Goal: Information Seeking & Learning: Find specific page/section

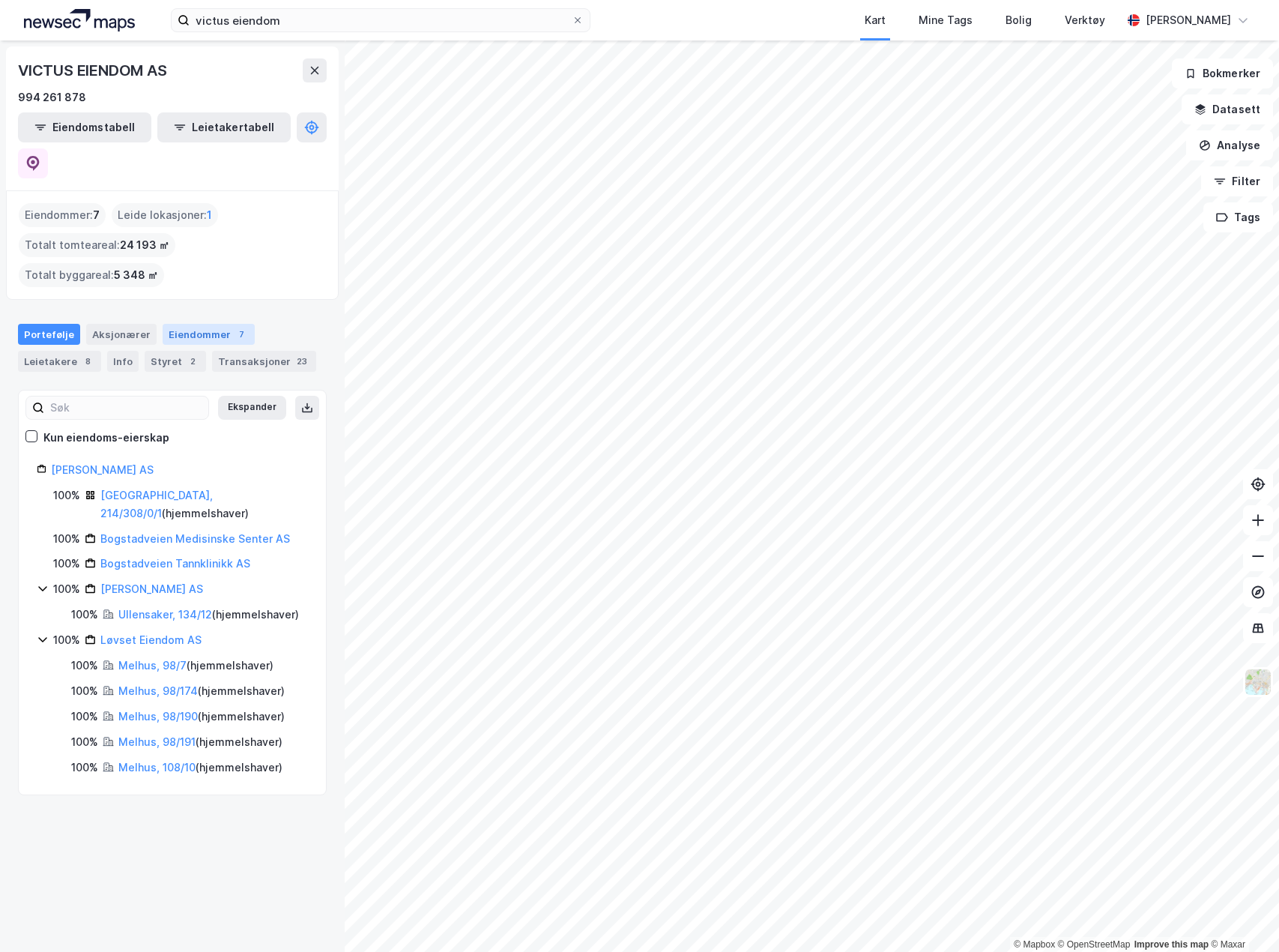
click at [185, 323] on div "Eiendommer 7" at bounding box center [209, 334] width 92 height 21
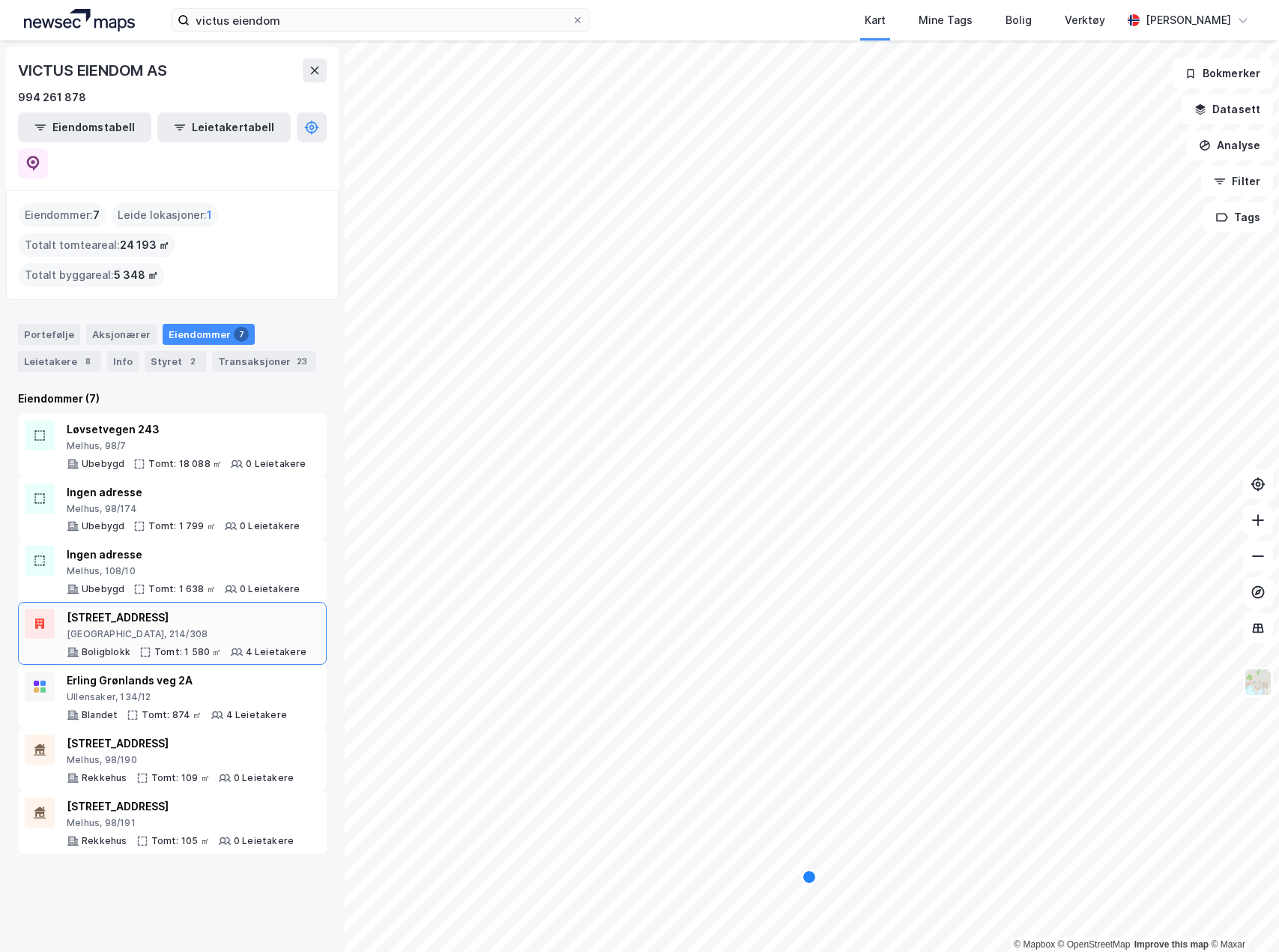
click at [232, 609] on div "[STREET_ADDRESS]" at bounding box center [187, 617] width 240 height 18
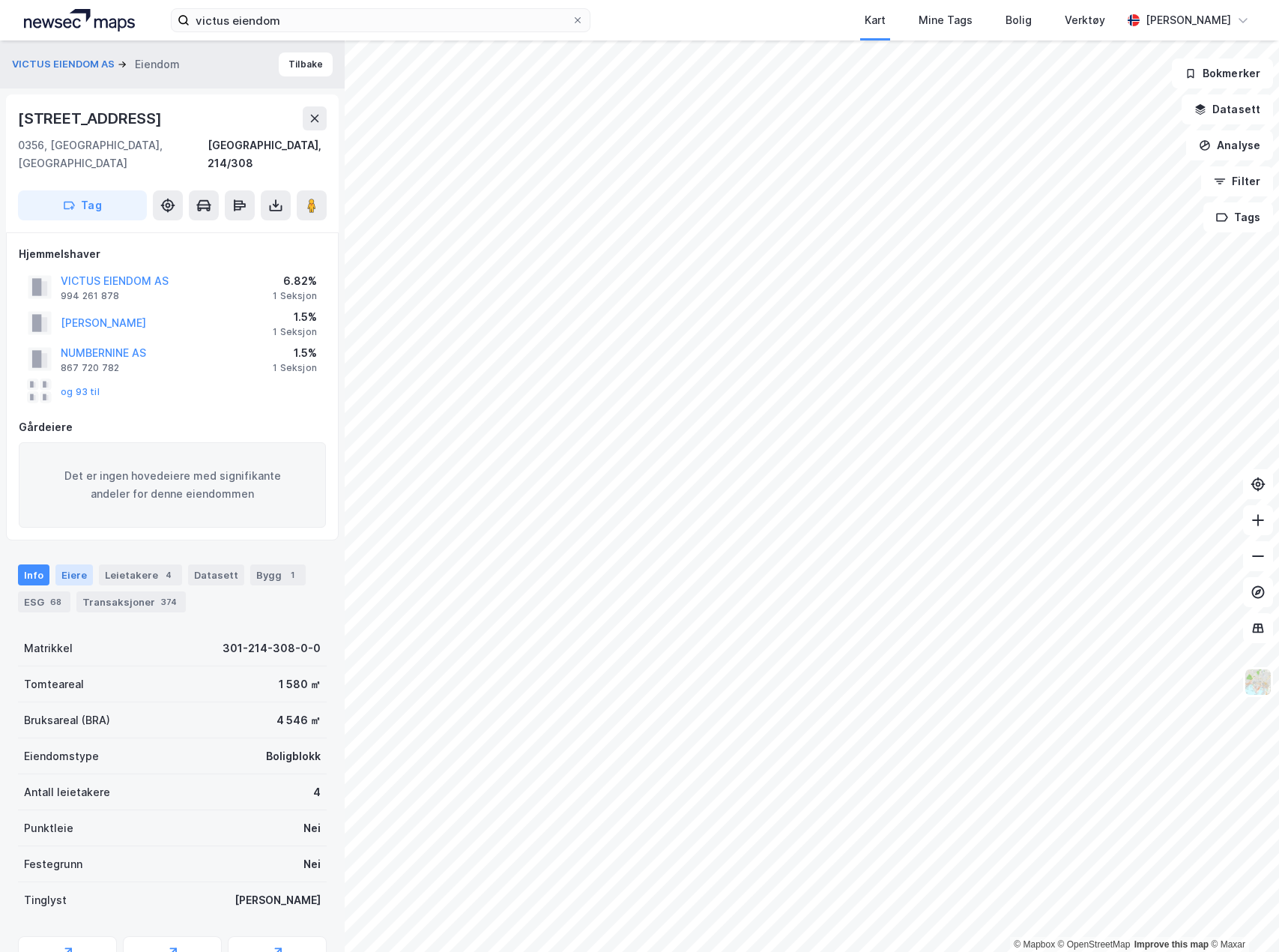
click at [79, 564] on div "Eiere" at bounding box center [74, 575] width 37 height 21
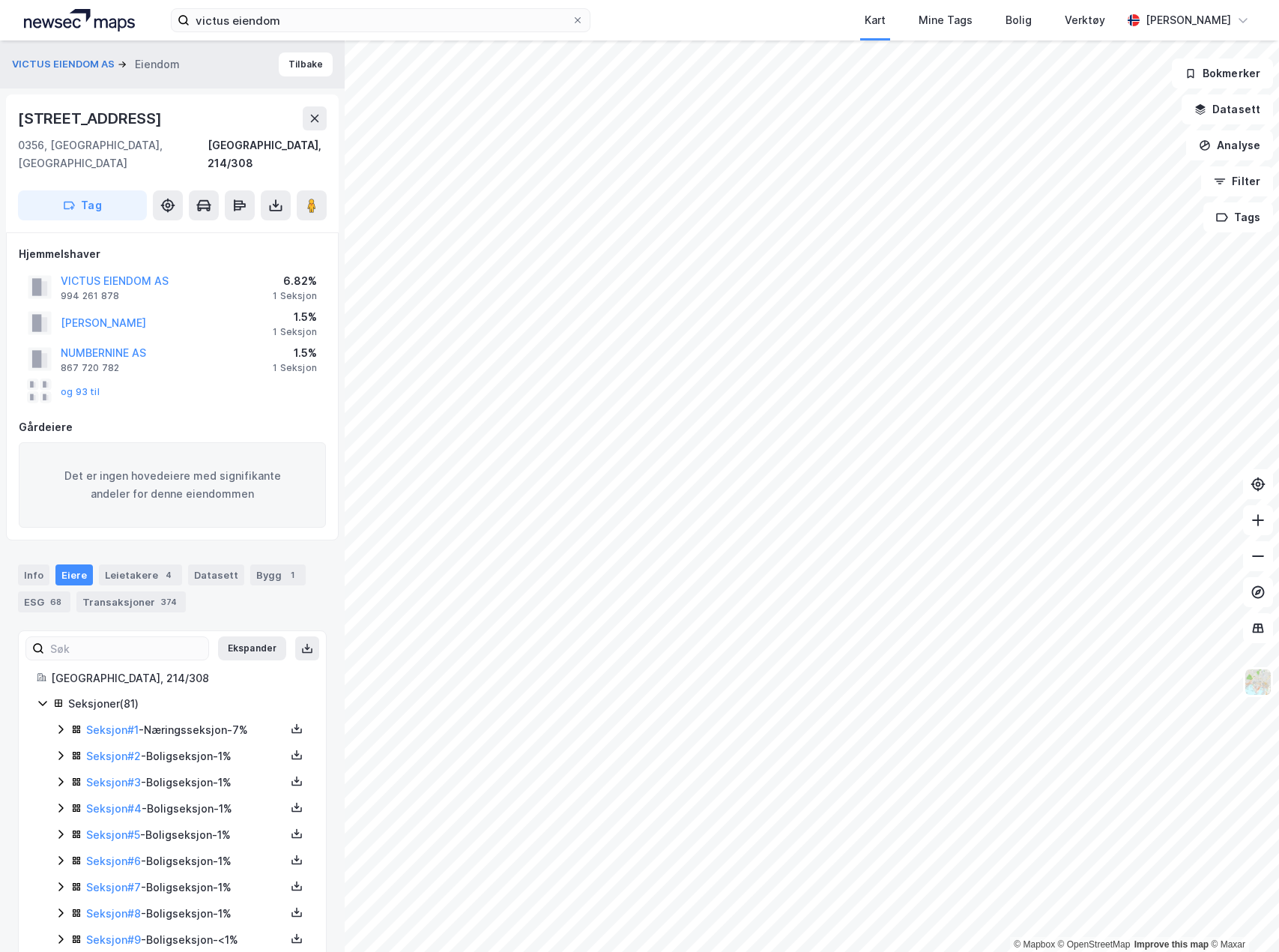
click at [58, 723] on icon at bounding box center [61, 729] width 12 height 12
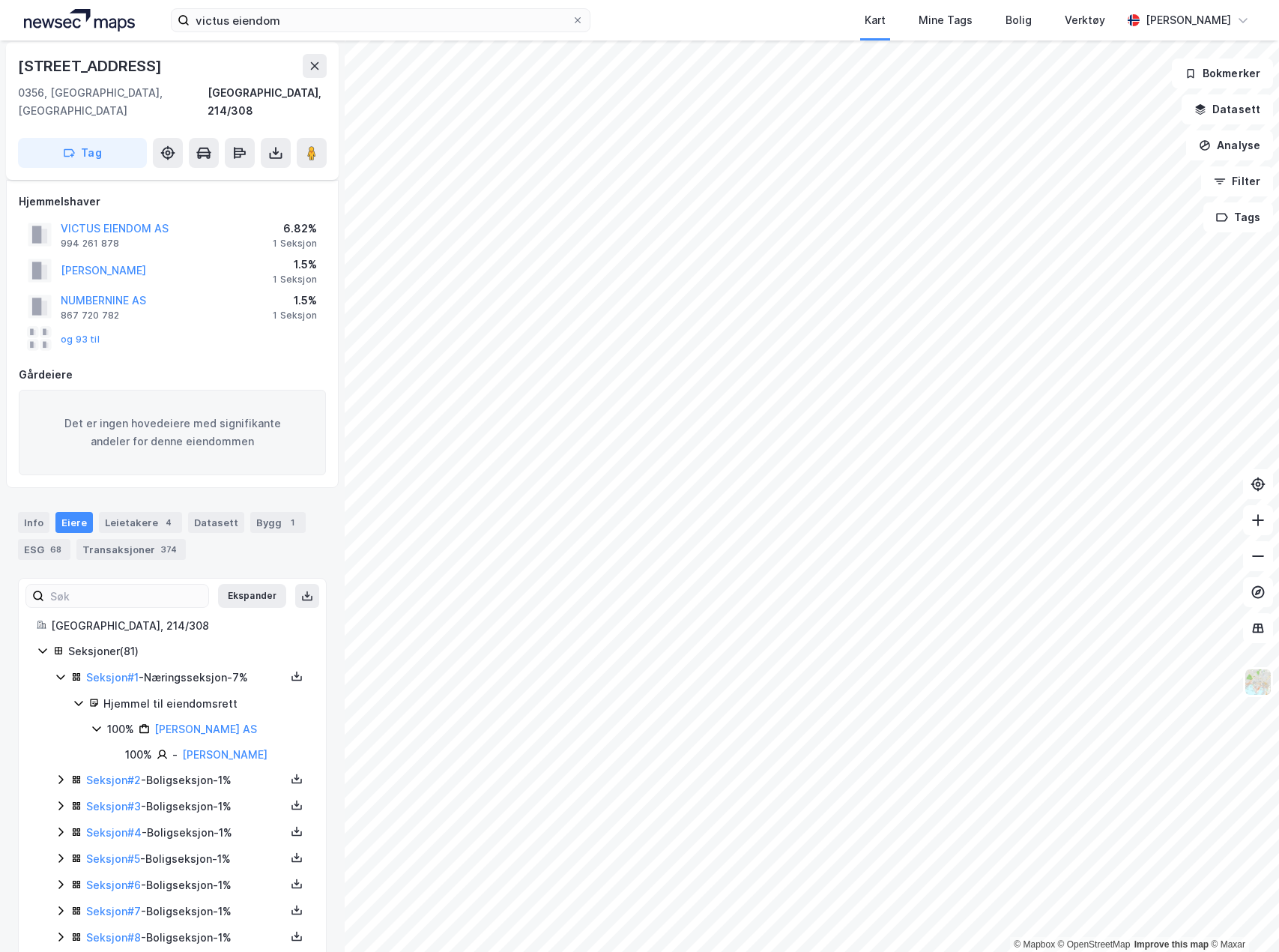
scroll to position [75, 0]
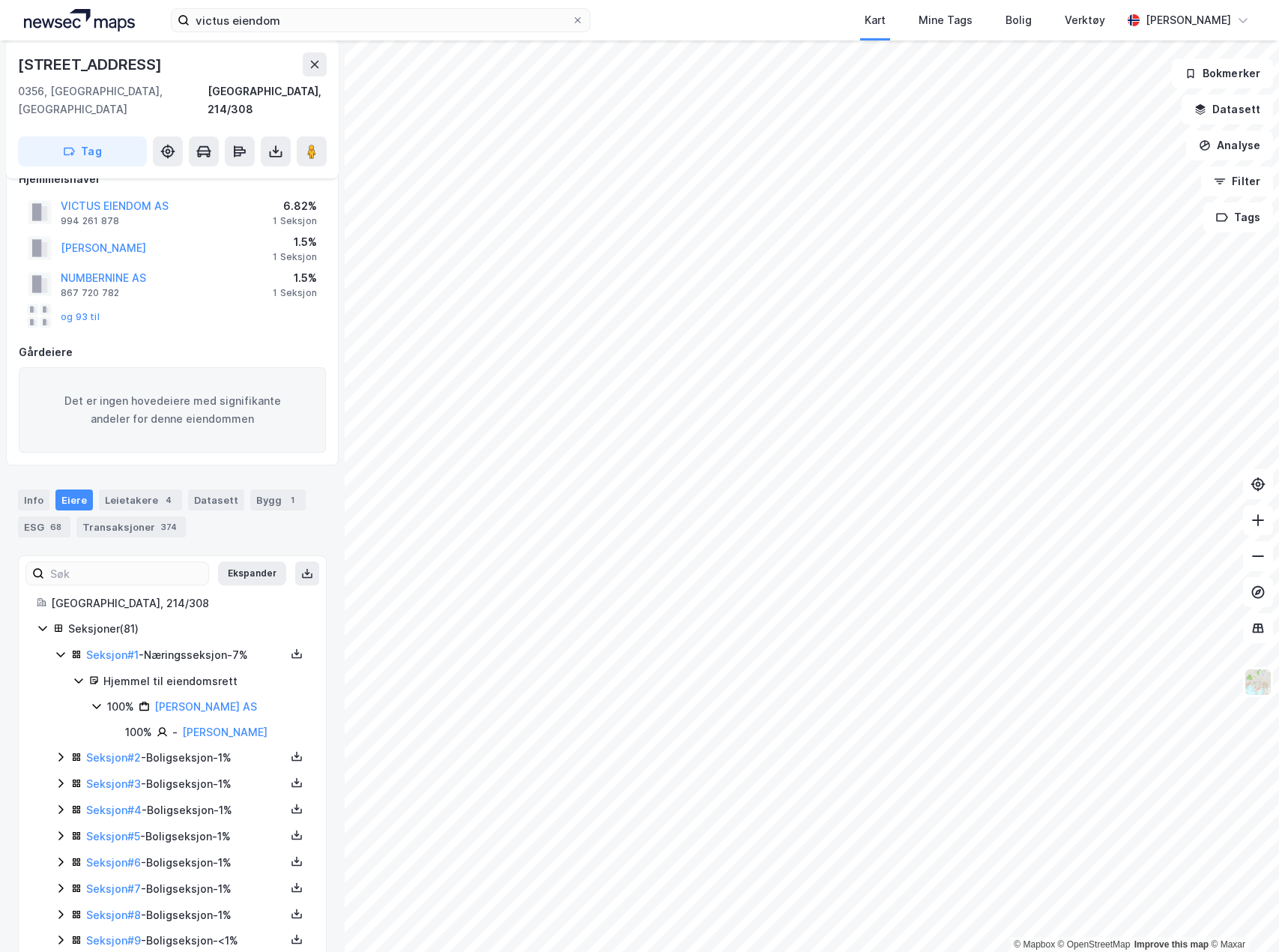
click at [64, 749] on div "Seksjon # 2 - Boligseksjon - 1%" at bounding box center [181, 758] width 254 height 18
click at [61, 751] on icon at bounding box center [61, 757] width 12 height 12
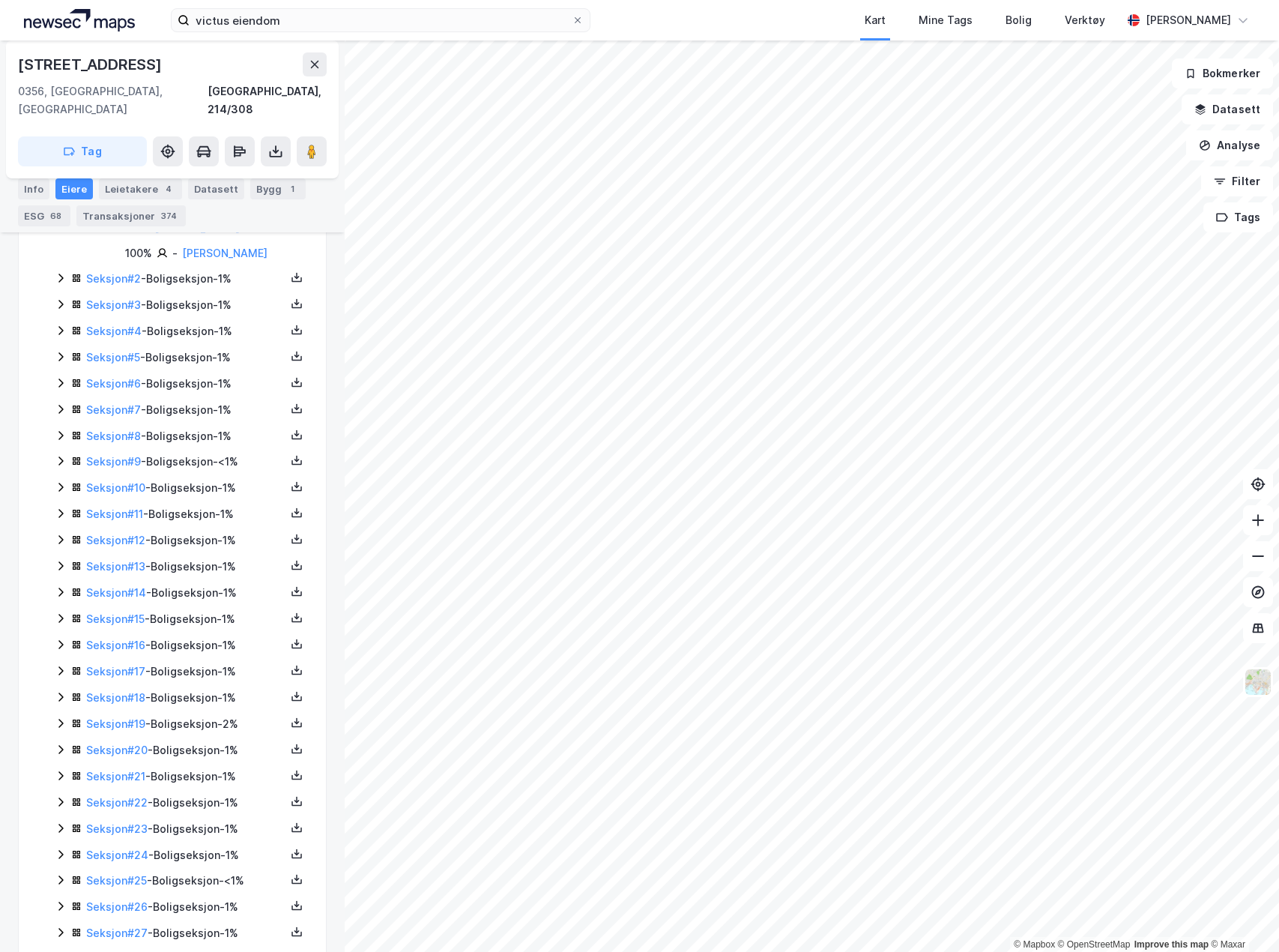
scroll to position [0, 0]
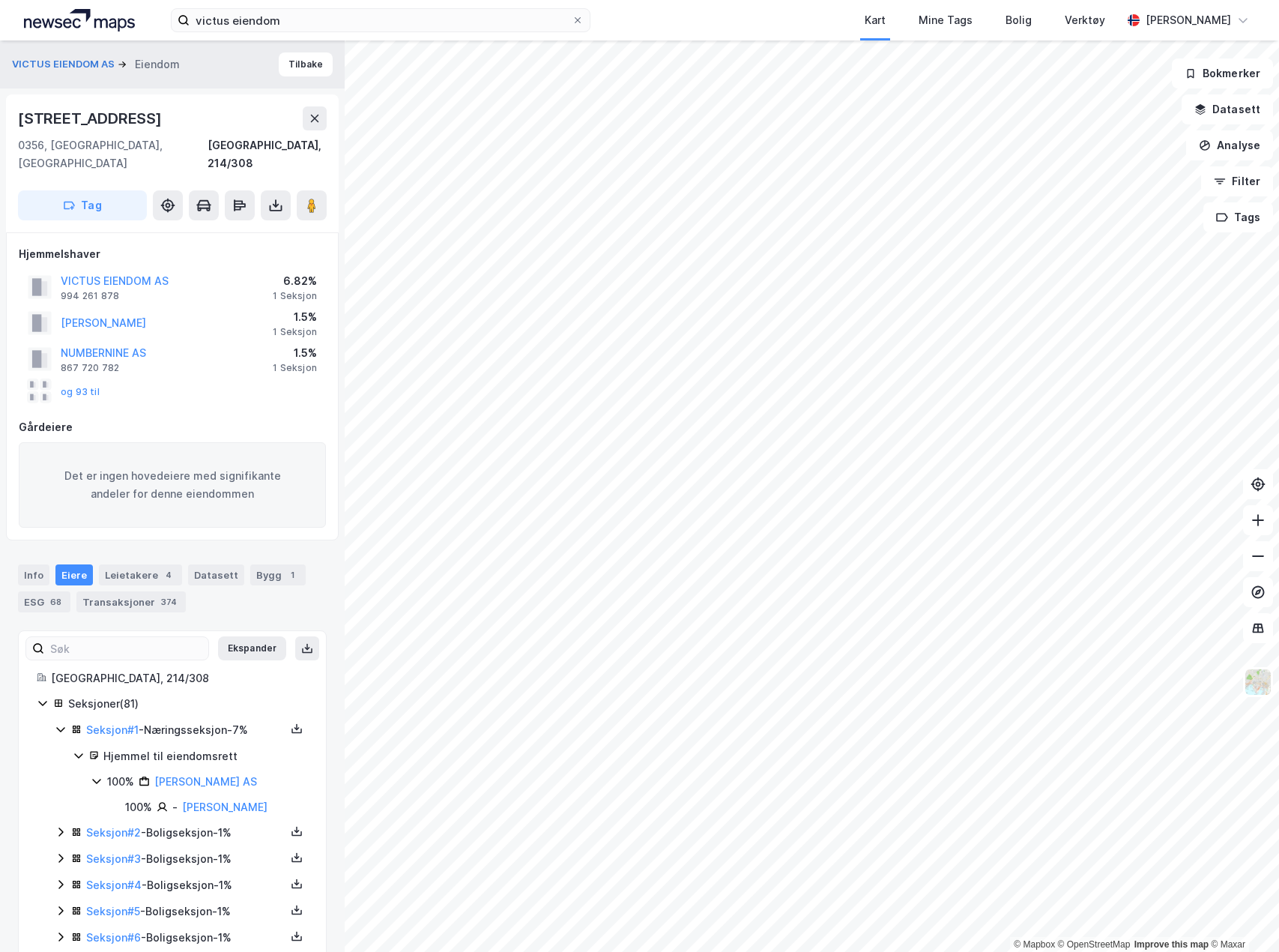
click at [69, 824] on div "Seksjon # 2 - Boligseksjon - 1%" at bounding box center [181, 833] width 254 height 18
click at [57, 826] on icon at bounding box center [61, 832] width 12 height 12
click at [64, 903] on icon at bounding box center [61, 909] width 12 height 12
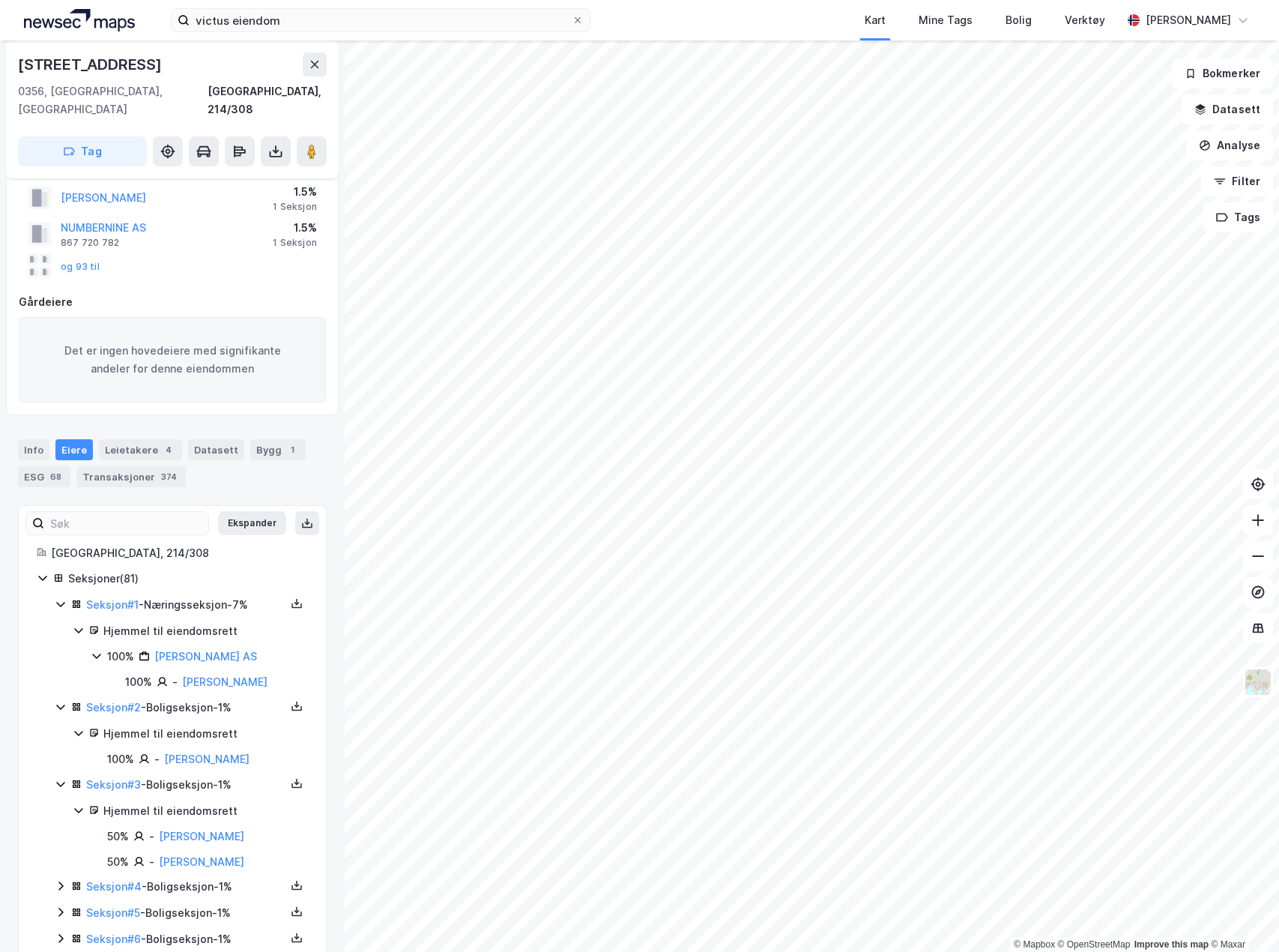
scroll to position [225, 0]
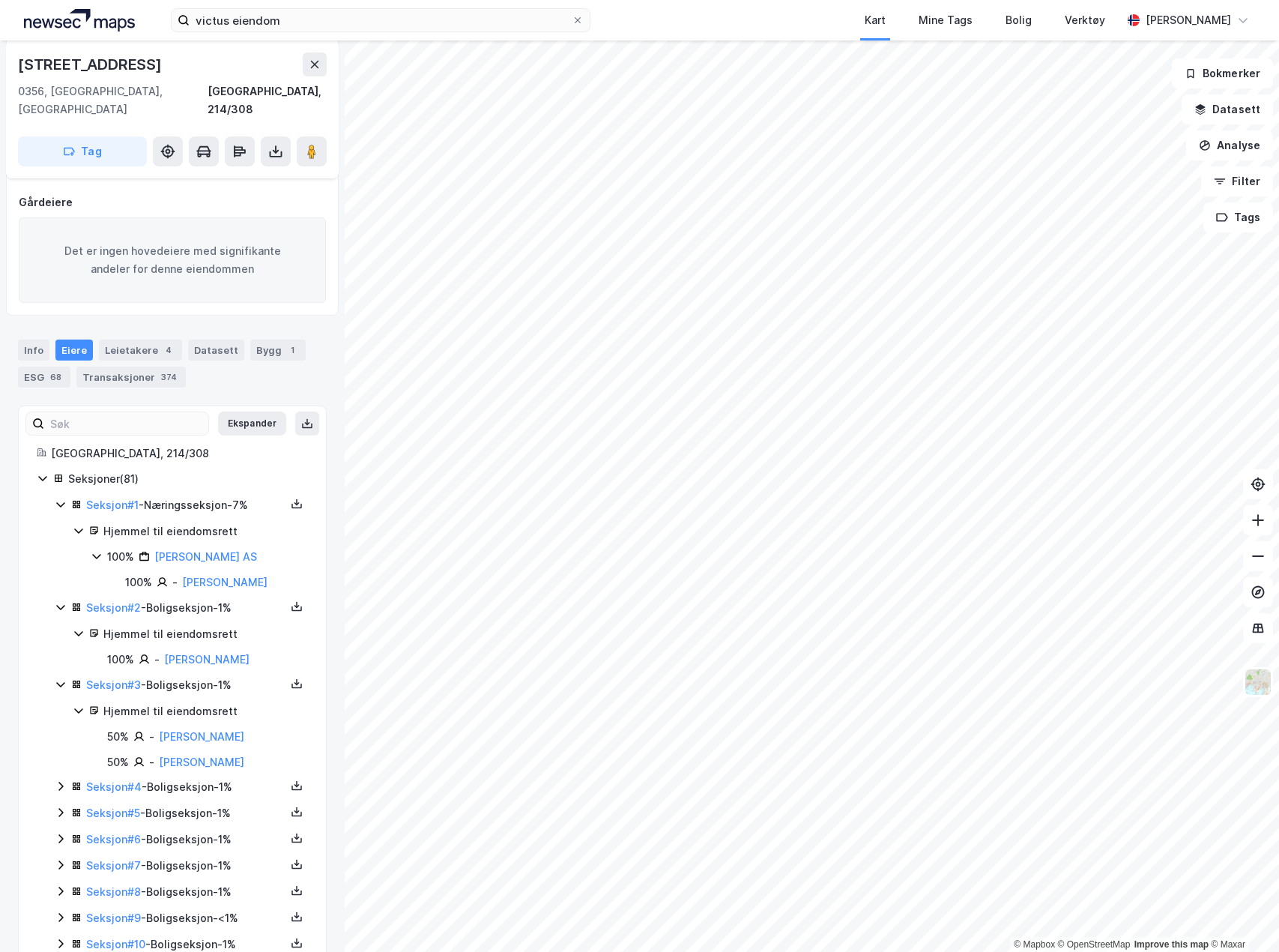
click at [60, 780] on icon at bounding box center [61, 786] width 12 height 12
click at [254, 411] on button "Ekspander" at bounding box center [252, 424] width 68 height 24
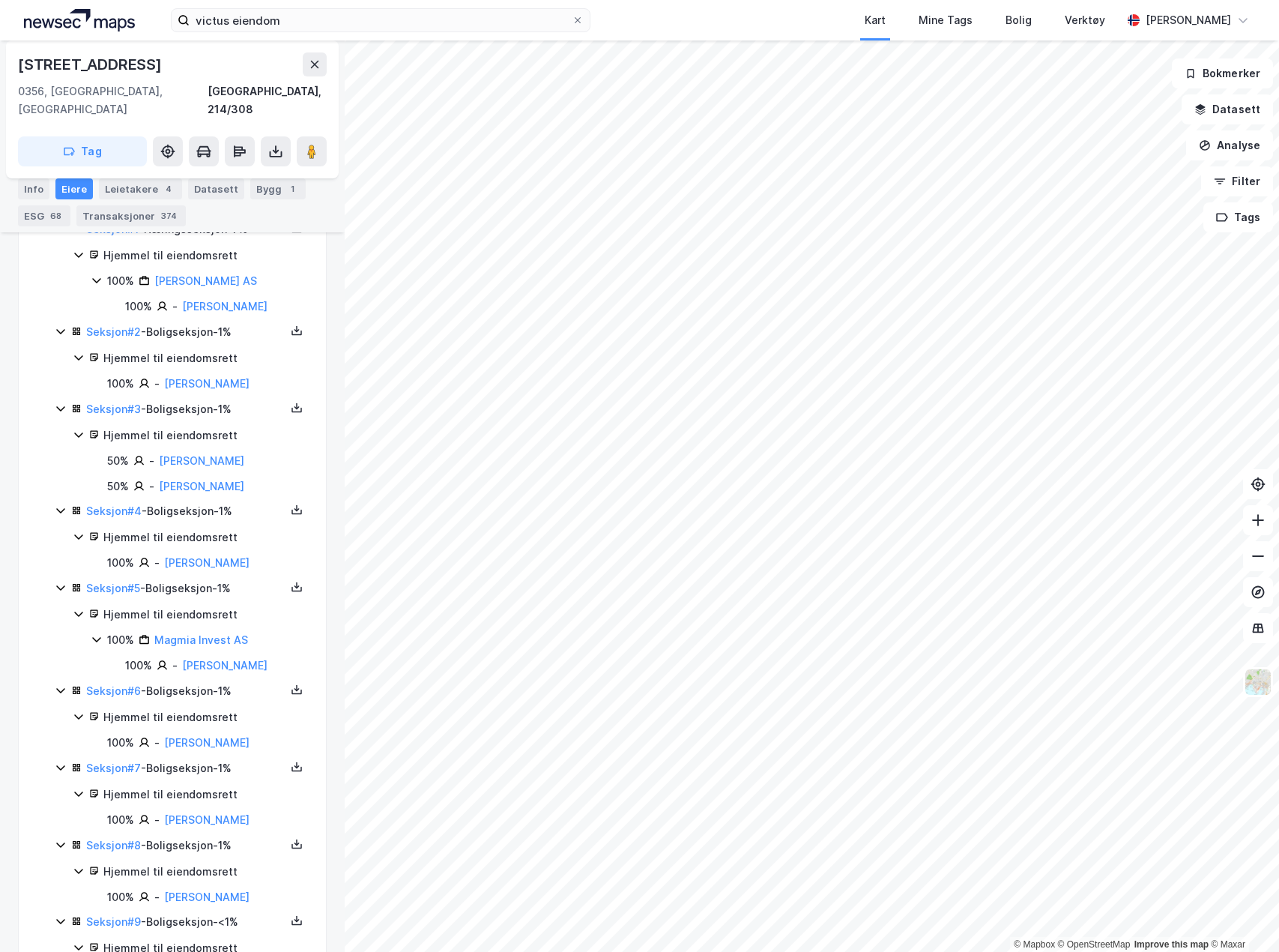
scroll to position [525, 0]
